Goal: Task Accomplishment & Management: Use online tool/utility

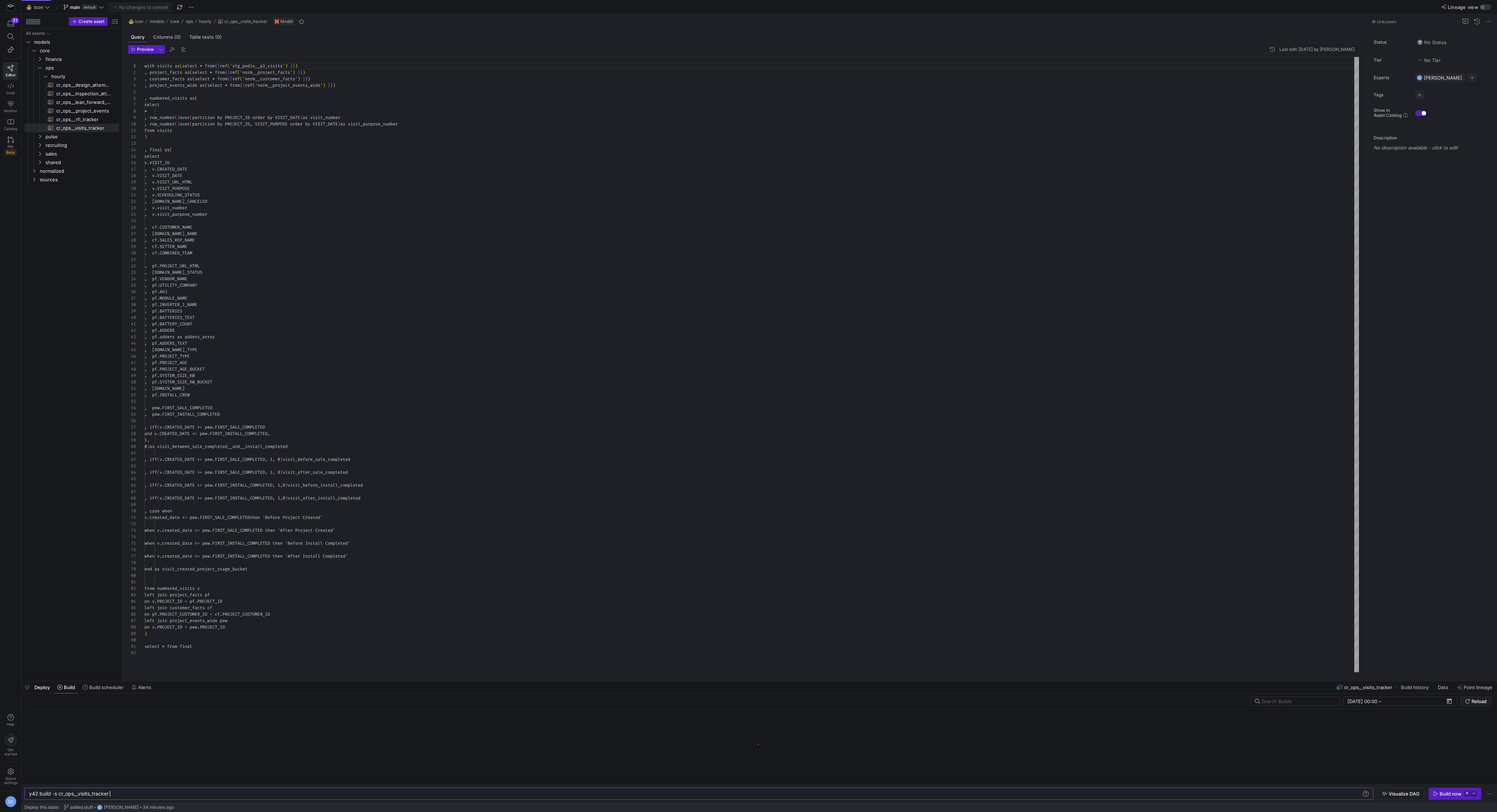
scroll to position [58, 0]
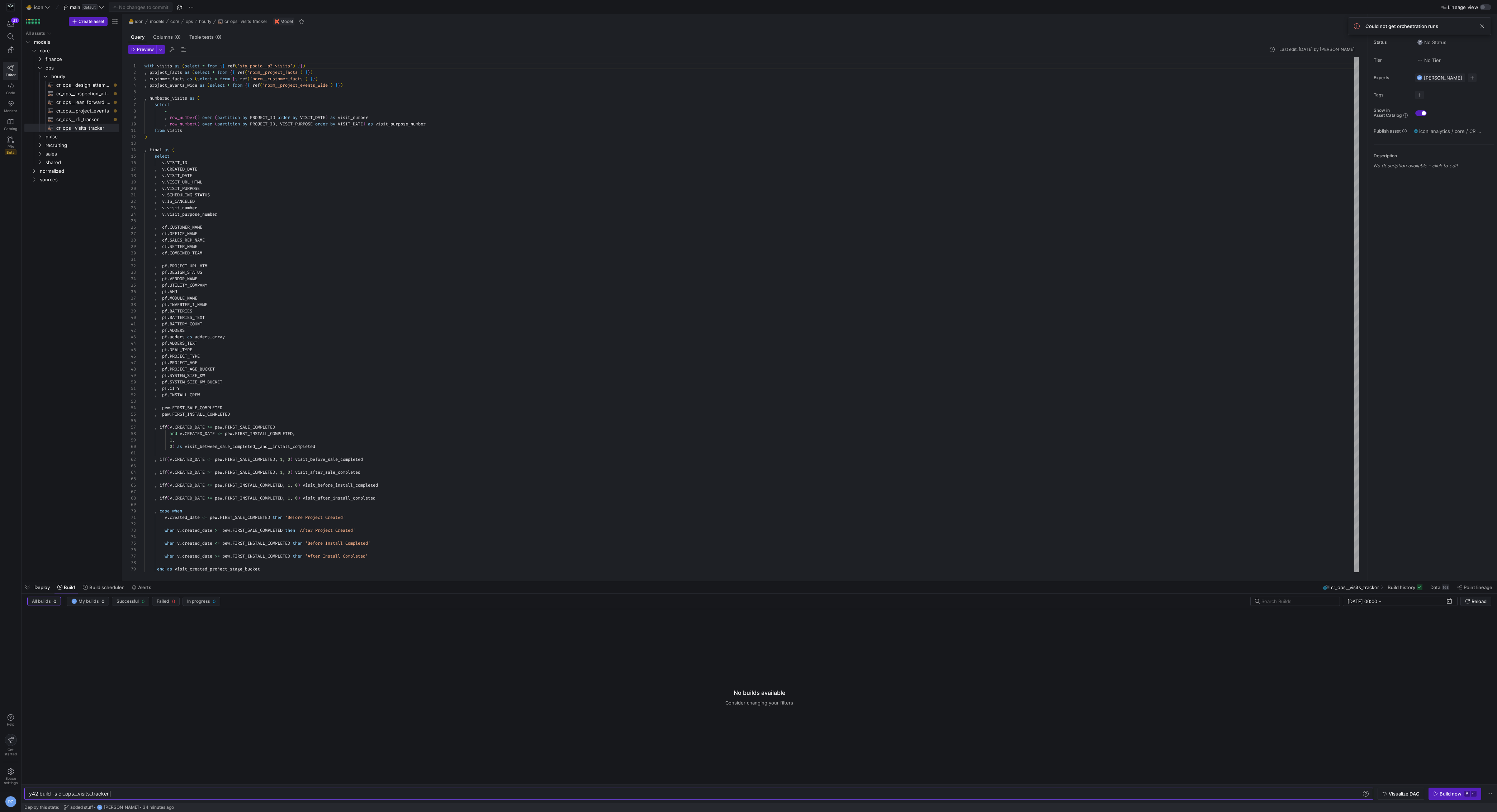
drag, startPoint x: 662, startPoint y: 681, endPoint x: 646, endPoint y: 529, distance: 152.8
click at [649, 580] on div at bounding box center [759, 581] width 1476 height 3
